Goal: Task Accomplishment & Management: Manage account settings

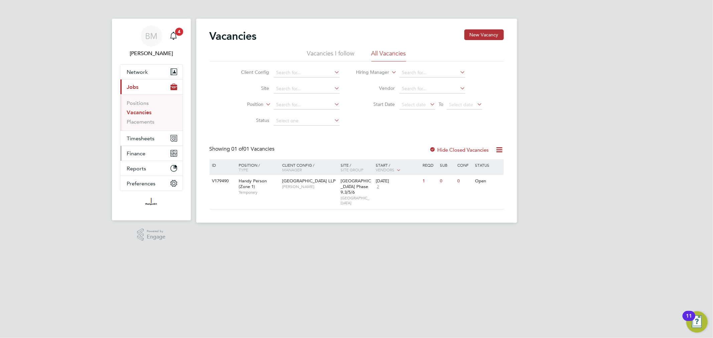
click at [149, 152] on button "Finance" at bounding box center [151, 153] width 62 height 15
click at [144, 104] on span "Timesheets" at bounding box center [141, 102] width 28 height 6
click at [149, 116] on link "Timesheets" at bounding box center [141, 118] width 28 height 6
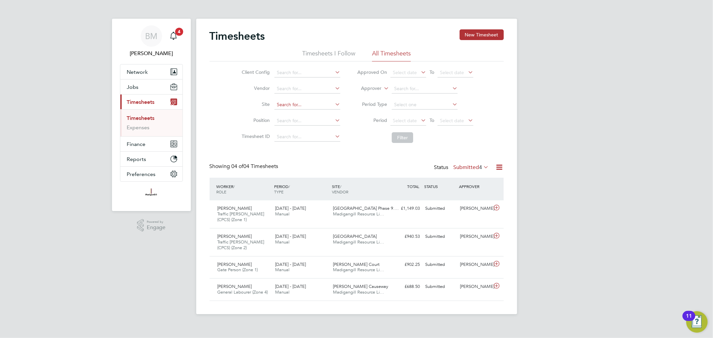
click at [293, 103] on input at bounding box center [307, 104] width 66 height 9
click at [309, 116] on li "[PERSON_NAME][GEOGRAPHIC_DATA]" at bounding box center [307, 114] width 67 height 9
type input "[PERSON_NAME][GEOGRAPHIC_DATA]"
click at [402, 141] on button "Filter" at bounding box center [402, 137] width 21 height 11
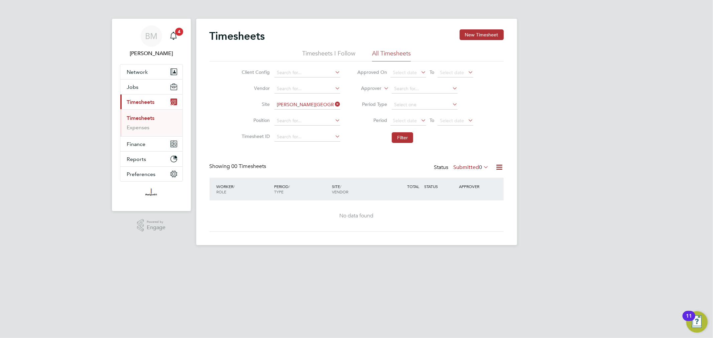
click at [467, 166] on label "Submitted 0" at bounding box center [471, 167] width 35 height 7
click at [474, 205] on li "Approved" at bounding box center [470, 207] width 31 height 9
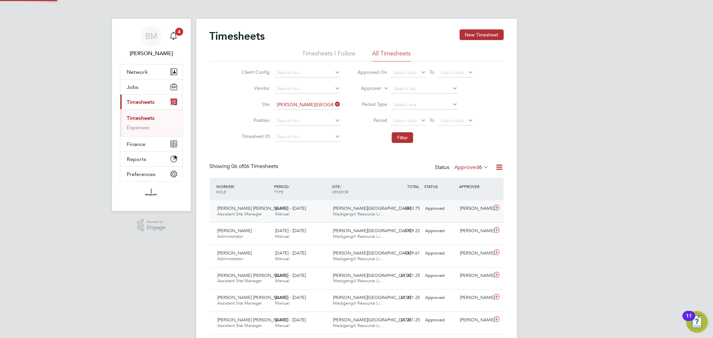
scroll to position [17, 58]
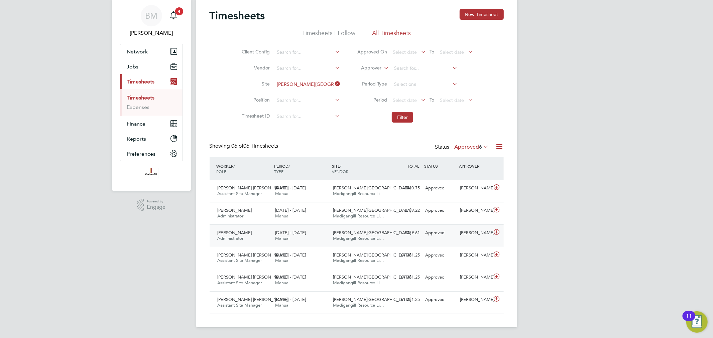
click at [373, 233] on div "Merrick Place Madigangill Resource Li…" at bounding box center [359, 236] width 58 height 17
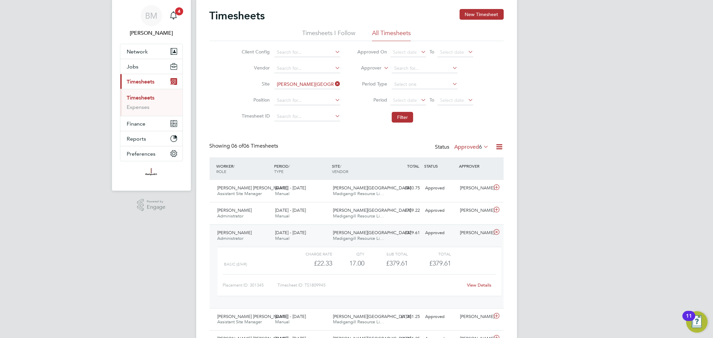
click at [478, 284] on link "View Details" at bounding box center [479, 285] width 24 height 6
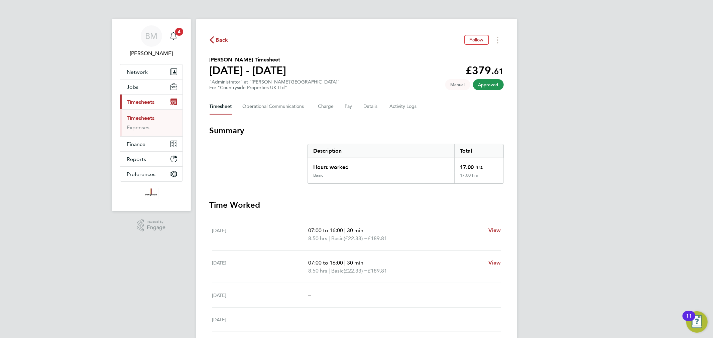
scroll to position [51, 0]
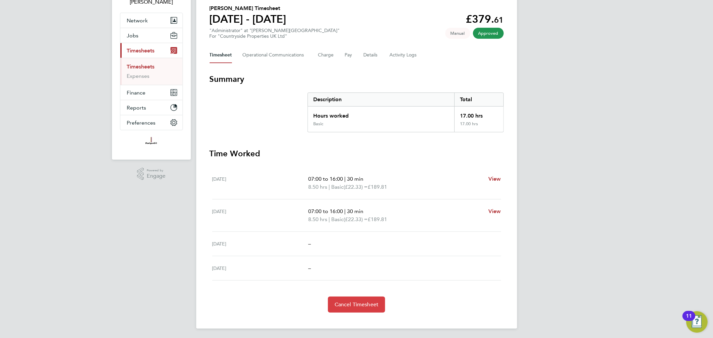
click at [364, 305] on span "Cancel Timesheet" at bounding box center [357, 304] width 44 height 7
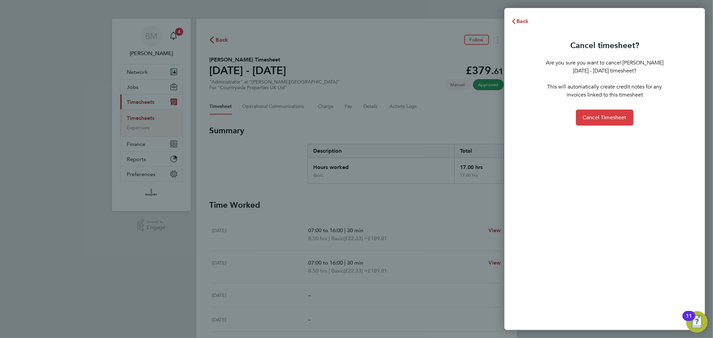
click at [599, 123] on button "Cancel Timesheet" at bounding box center [604, 118] width 57 height 16
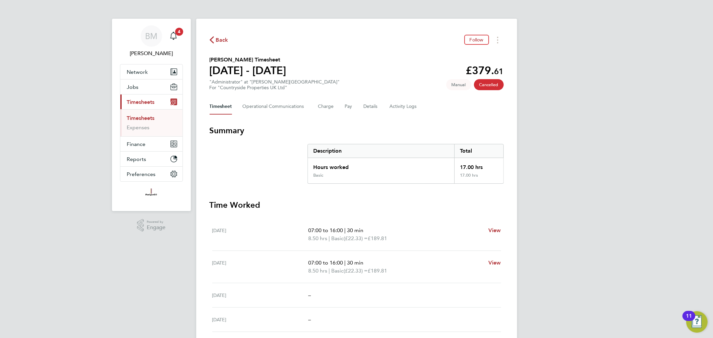
click at [221, 42] on span "Back" at bounding box center [222, 40] width 12 height 8
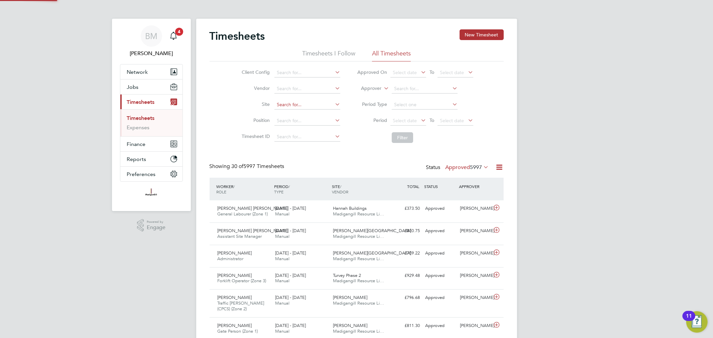
click at [298, 104] on input at bounding box center [307, 104] width 66 height 9
click at [293, 111] on li "[PERSON_NAME][GEOGRAPHIC_DATA]" at bounding box center [307, 114] width 67 height 9
type input "[PERSON_NAME][GEOGRAPHIC_DATA]"
click at [403, 139] on button "Filter" at bounding box center [402, 137] width 21 height 11
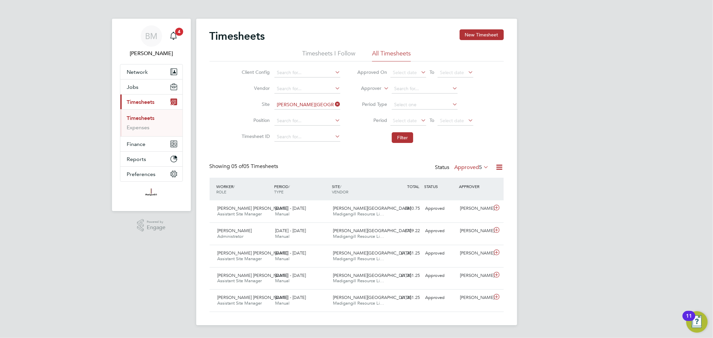
drag, startPoint x: 373, startPoint y: 164, endPoint x: 388, endPoint y: 152, distance: 19.7
click at [374, 164] on div "Showing 05 of 05 Timesheets Status Approved 5" at bounding box center [357, 170] width 294 height 15
click at [399, 142] on button "Filter" at bounding box center [402, 137] width 21 height 11
click at [408, 158] on div "Timesheets New Timesheet Timesheets I Follow All Timesheets Client Config Vendo…" at bounding box center [357, 170] width 294 height 283
click at [299, 236] on div "[DATE] - [DATE] Manual" at bounding box center [301, 234] width 58 height 17
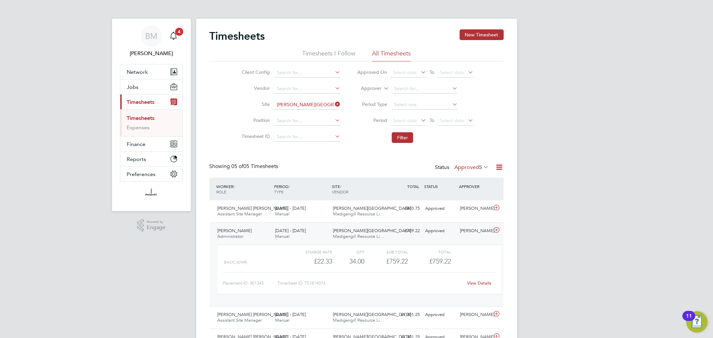
click at [483, 282] on link "View Details" at bounding box center [479, 283] width 24 height 6
click at [399, 136] on button "Filter" at bounding box center [402, 137] width 21 height 11
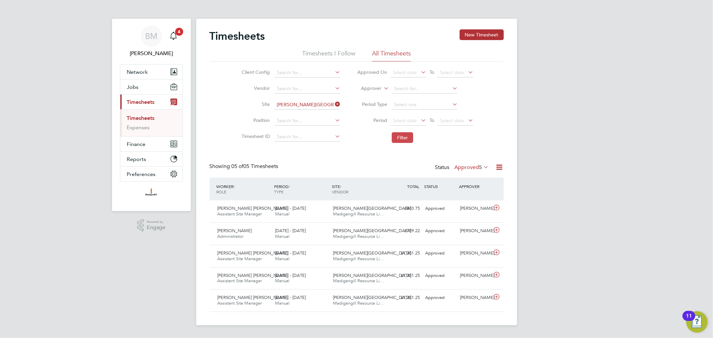
click at [396, 136] on button "Filter" at bounding box center [402, 137] width 21 height 11
click at [398, 136] on button "Filter" at bounding box center [402, 137] width 21 height 11
click at [346, 243] on div "[PERSON_NAME] Administrator [DATE] - [DATE] [DATE] - [DATE] Manual [PERSON_NAME…" at bounding box center [357, 234] width 294 height 22
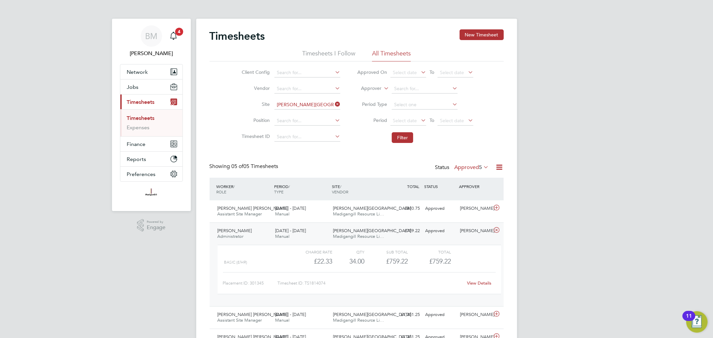
click at [472, 282] on link "View Details" at bounding box center [479, 283] width 24 height 6
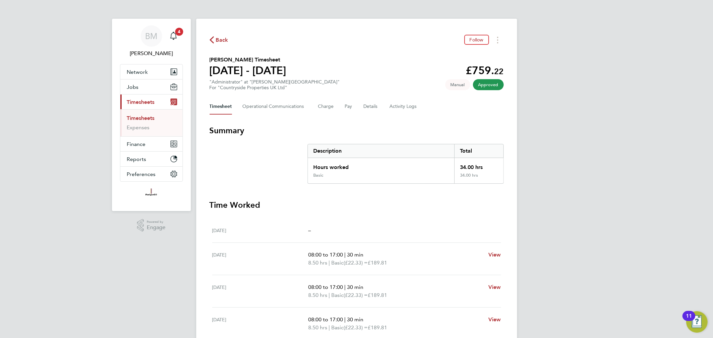
scroll to position [141, 0]
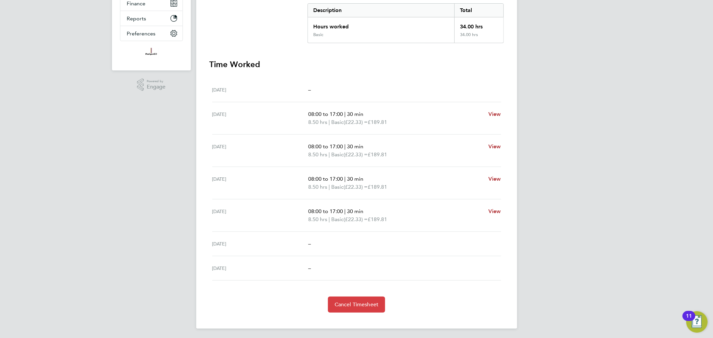
click at [361, 306] on span "Cancel Timesheet" at bounding box center [357, 304] width 44 height 7
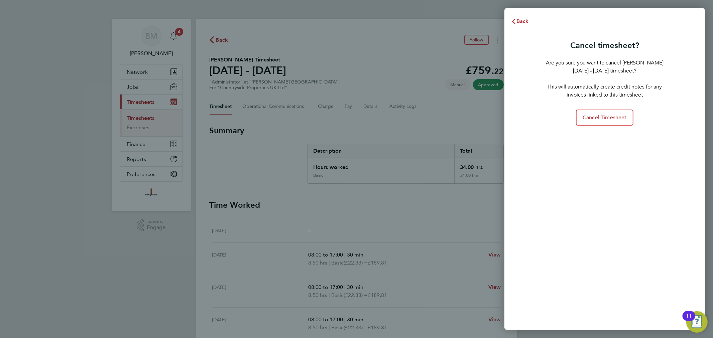
click at [590, 127] on div "Cancel timesheet? Are you sure you want to cancel Stephanie Wall's 25 - 31 Aug …" at bounding box center [604, 179] width 201 height 301
click at [597, 119] on span "Cancel Timesheet" at bounding box center [605, 117] width 44 height 7
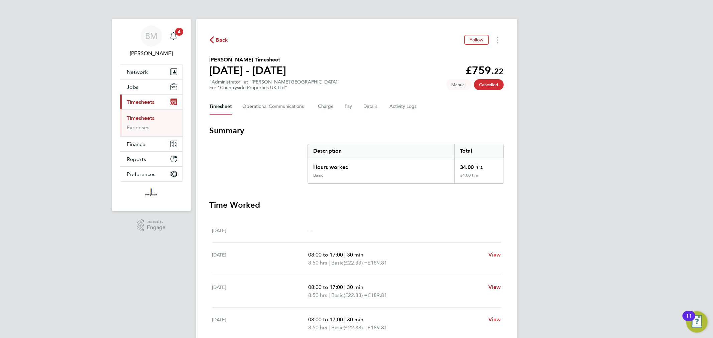
click at [226, 39] on span "Back" at bounding box center [222, 40] width 12 height 8
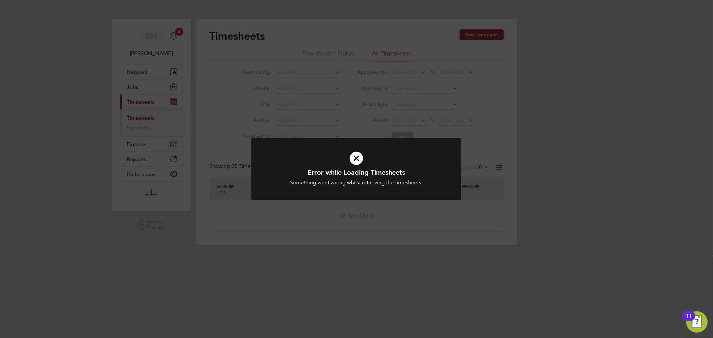
click at [268, 69] on div "Error while Loading Timesheets Something went wrong whilst retrieving the times…" at bounding box center [356, 169] width 713 height 338
